Goal: Transaction & Acquisition: Subscribe to service/newsletter

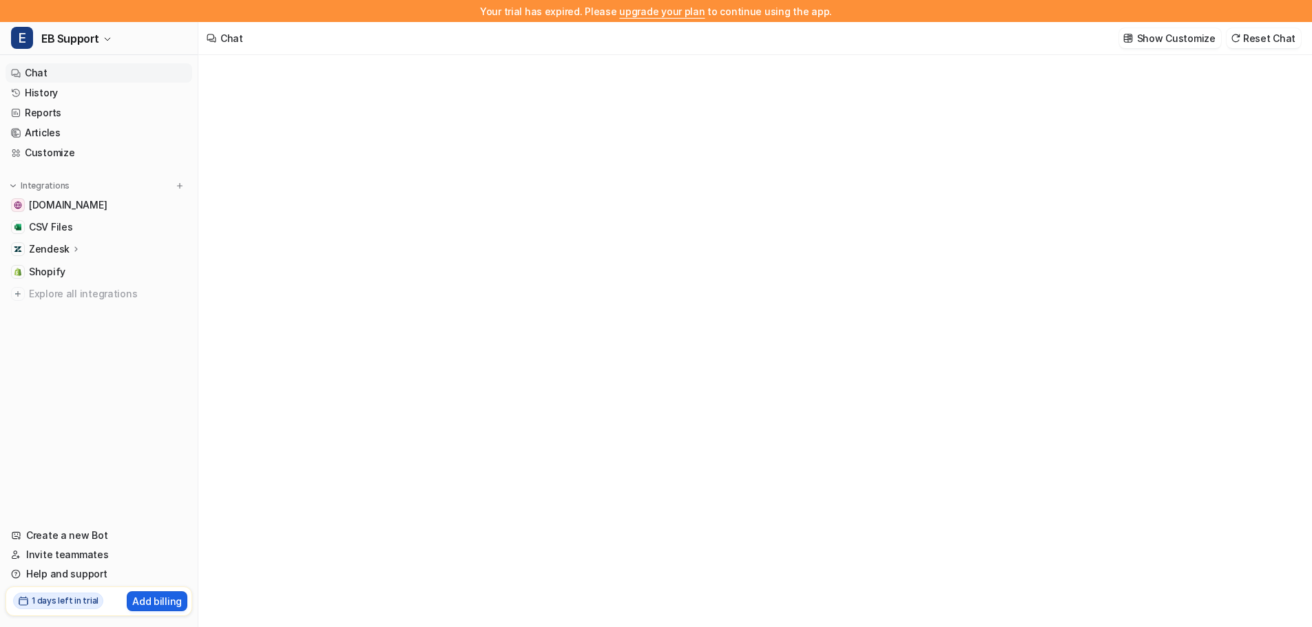
type textarea "**********"
click at [159, 602] on p "Add billing" at bounding box center [157, 601] width 50 height 14
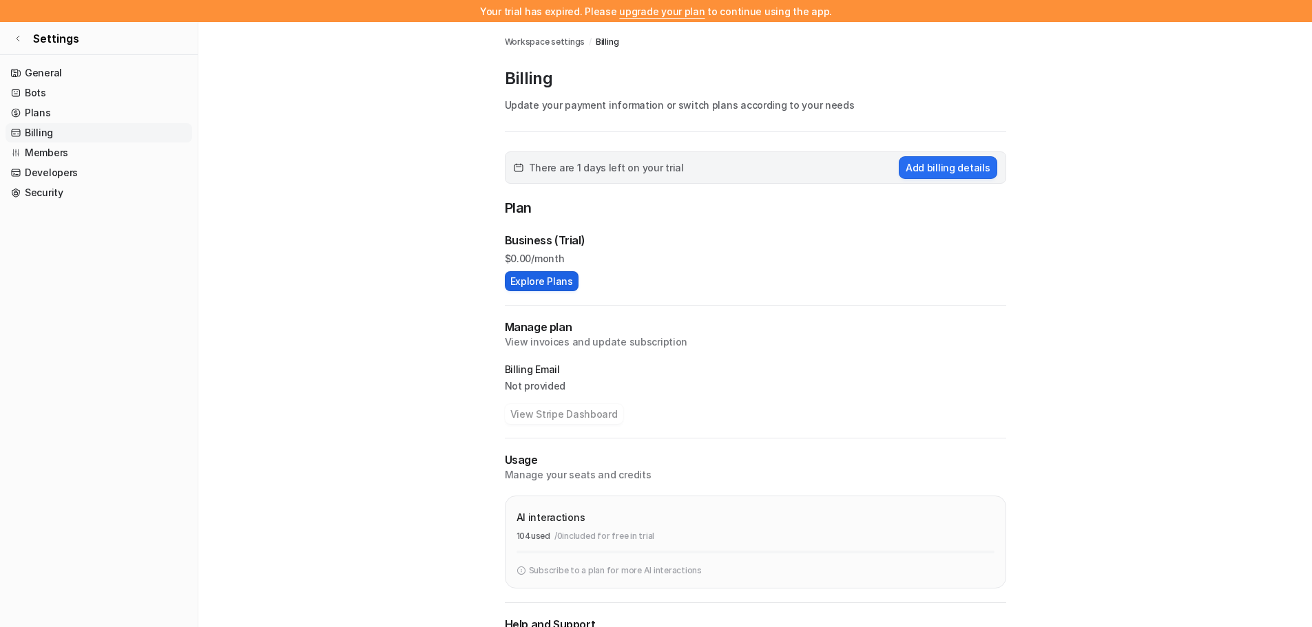
click at [534, 277] on button "Explore Plans" at bounding box center [542, 281] width 74 height 20
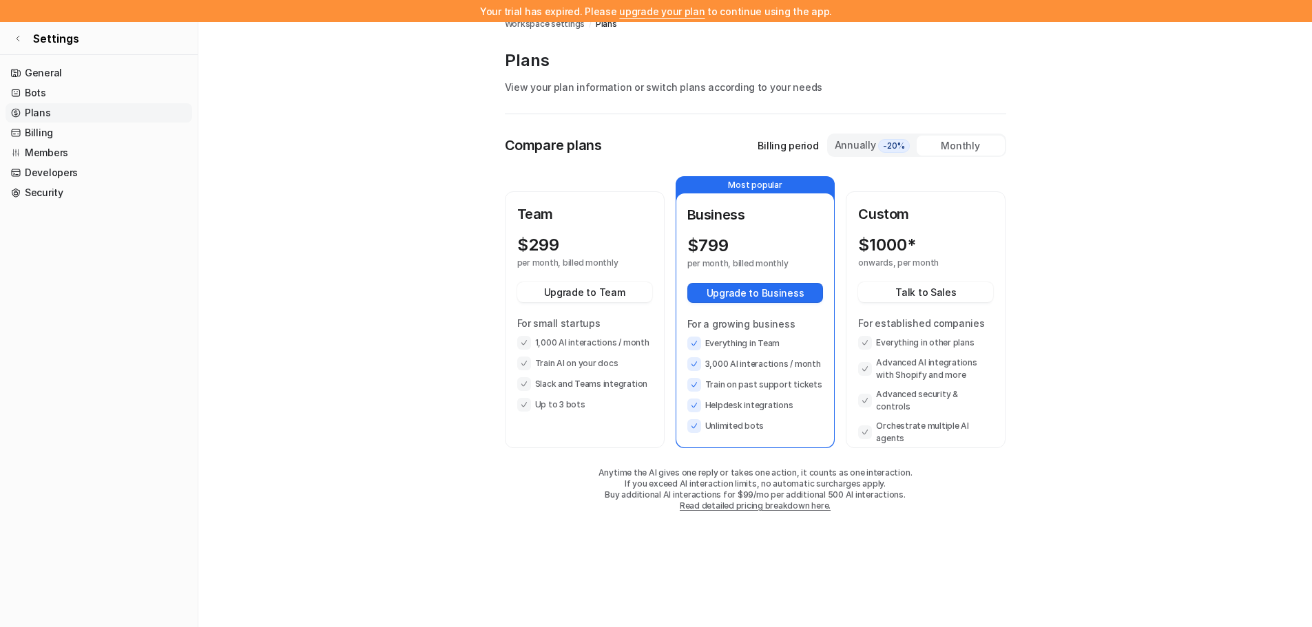
scroll to position [22, 0]
